Goal: Transaction & Acquisition: Purchase product/service

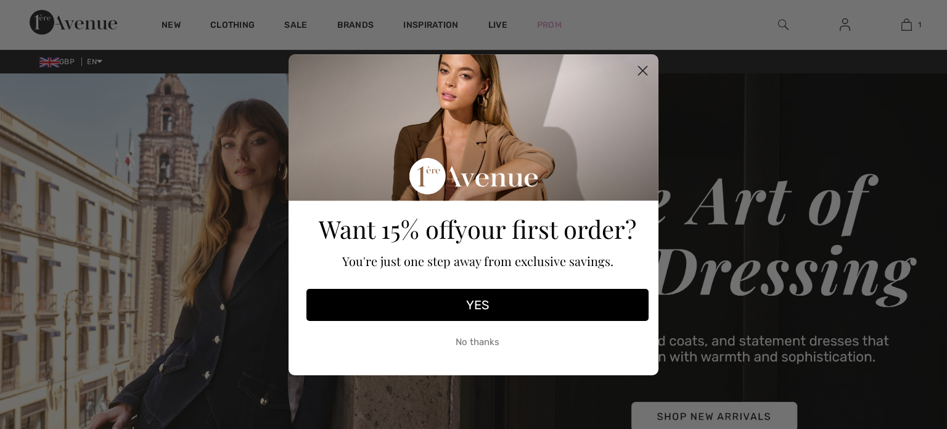
click at [639, 62] on circle "Close dialog" at bounding box center [643, 70] width 20 height 20
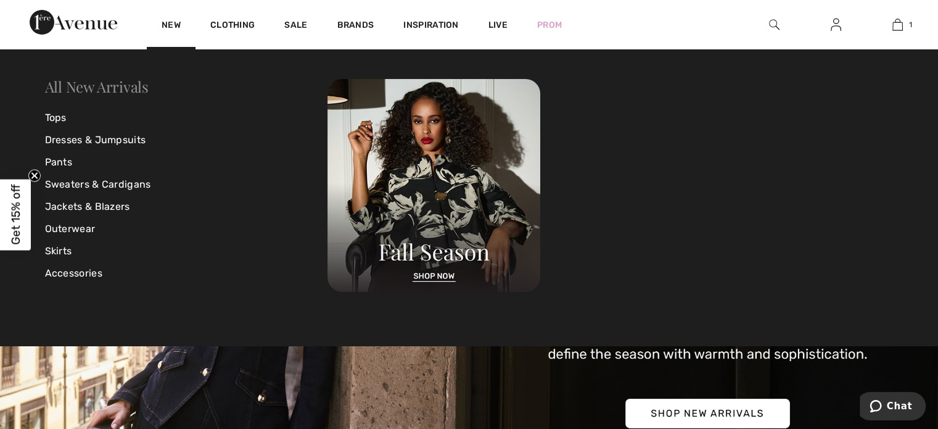
click at [76, 88] on link "All New Arrivals" at bounding box center [97, 86] width 104 height 20
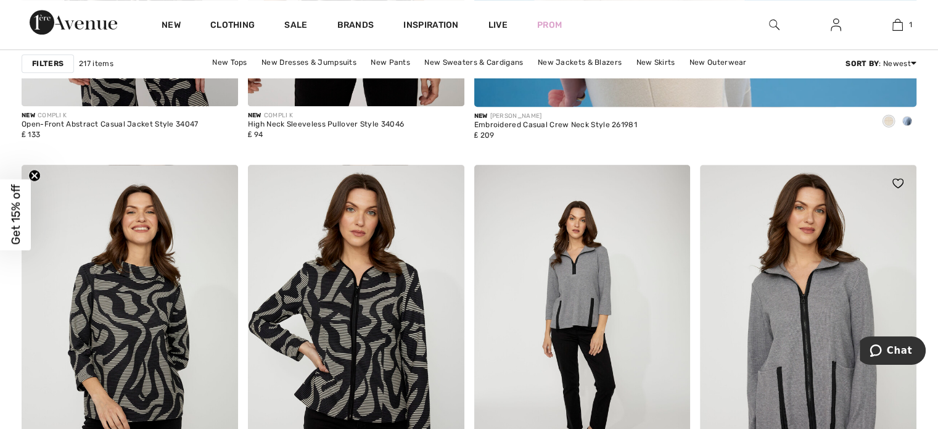
scroll to position [863, 0]
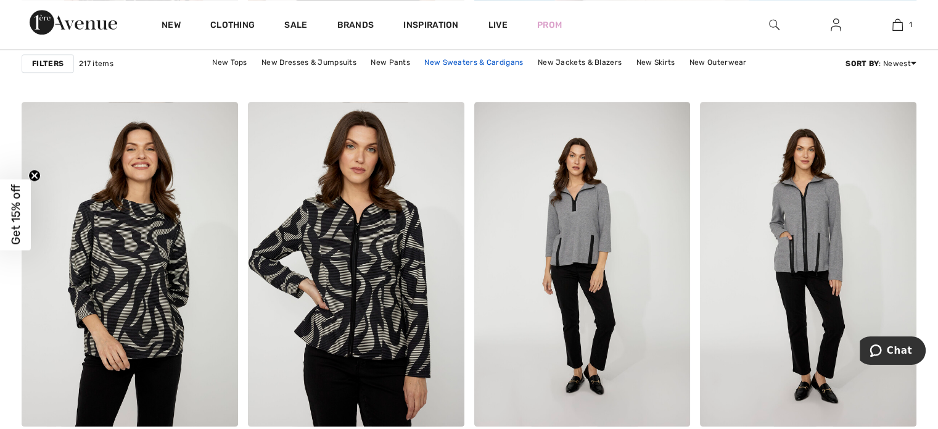
click at [437, 58] on link "New Sweaters & Cardigans" at bounding box center [473, 62] width 111 height 16
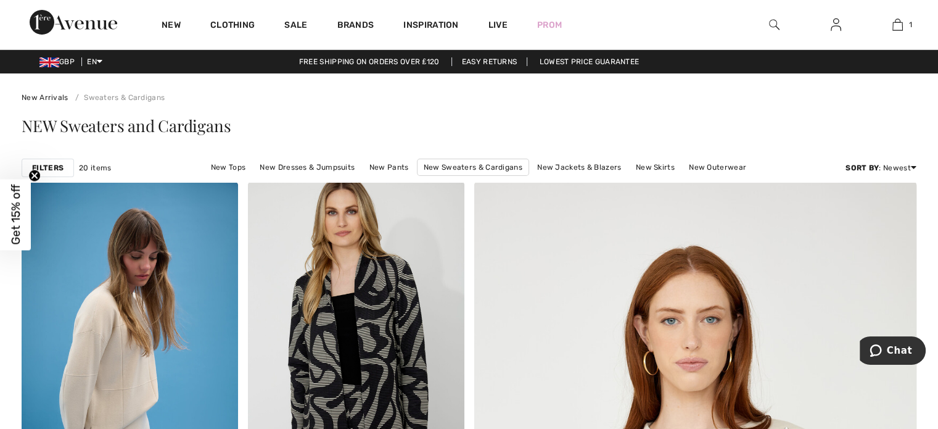
click at [45, 167] on strong "Filters" at bounding box center [47, 167] width 31 height 11
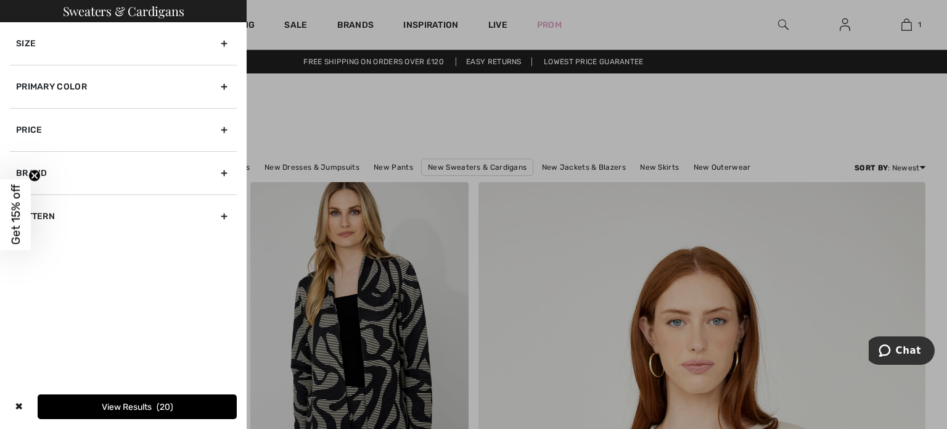
click at [679, 89] on div at bounding box center [473, 214] width 947 height 429
